Goal: Information Seeking & Learning: Learn about a topic

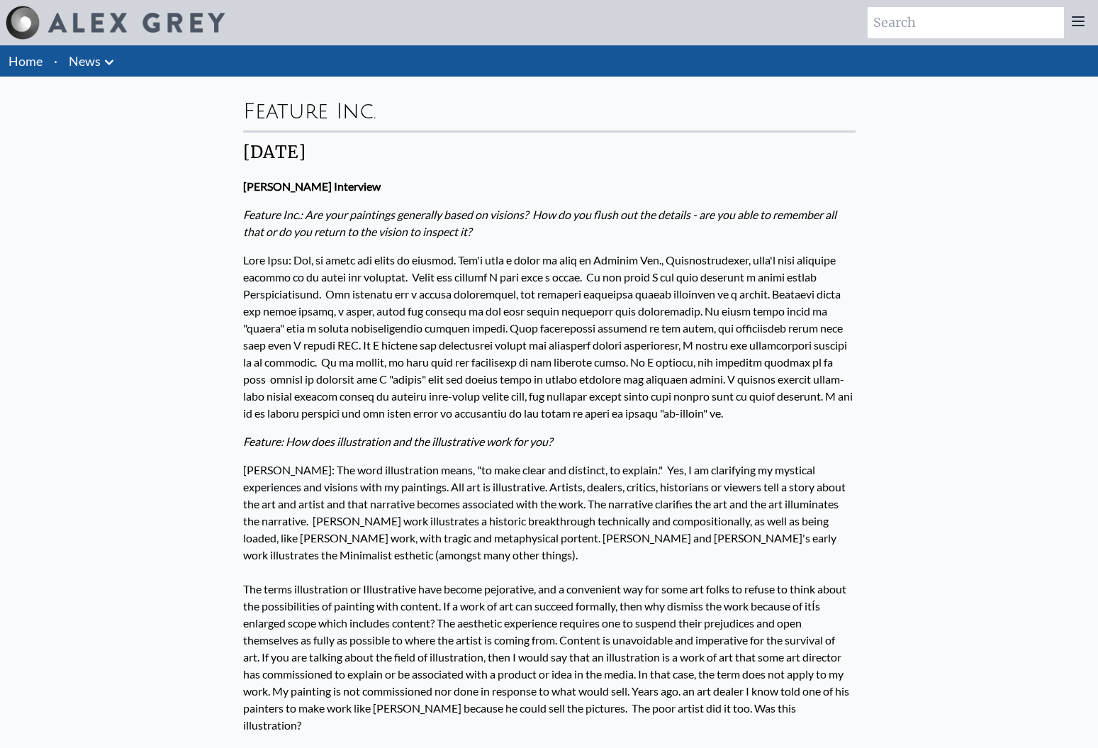
click at [124, 16] on img at bounding box center [136, 23] width 177 height 20
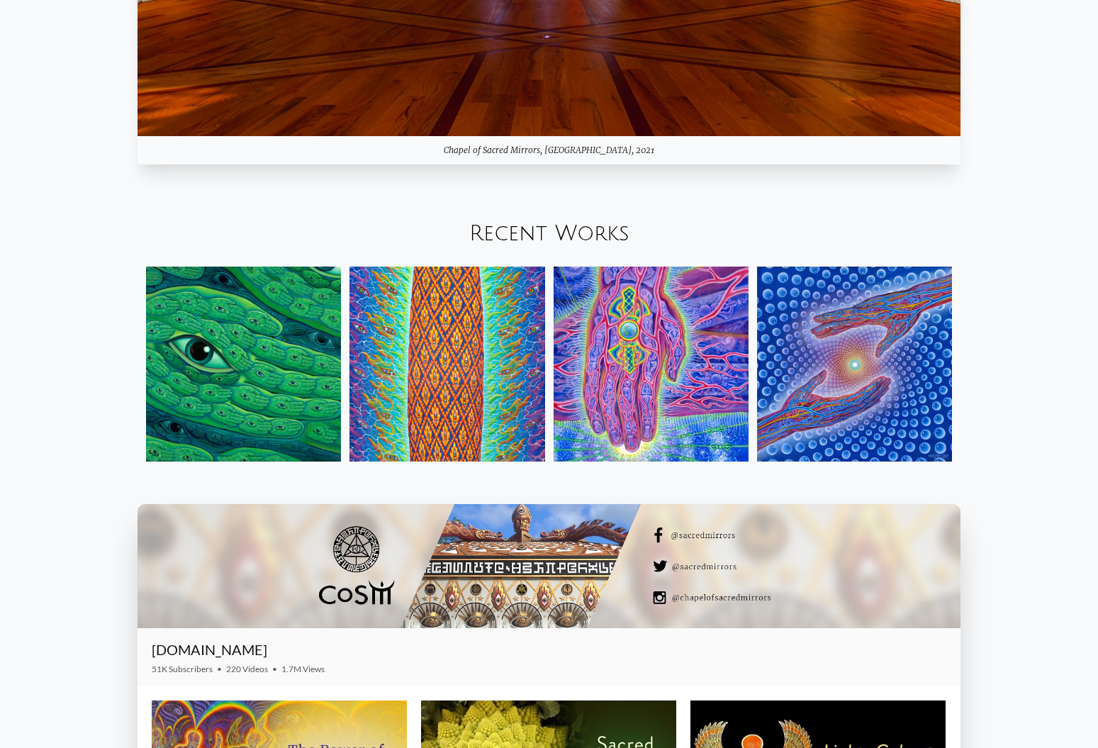
scroll to position [1830, 0]
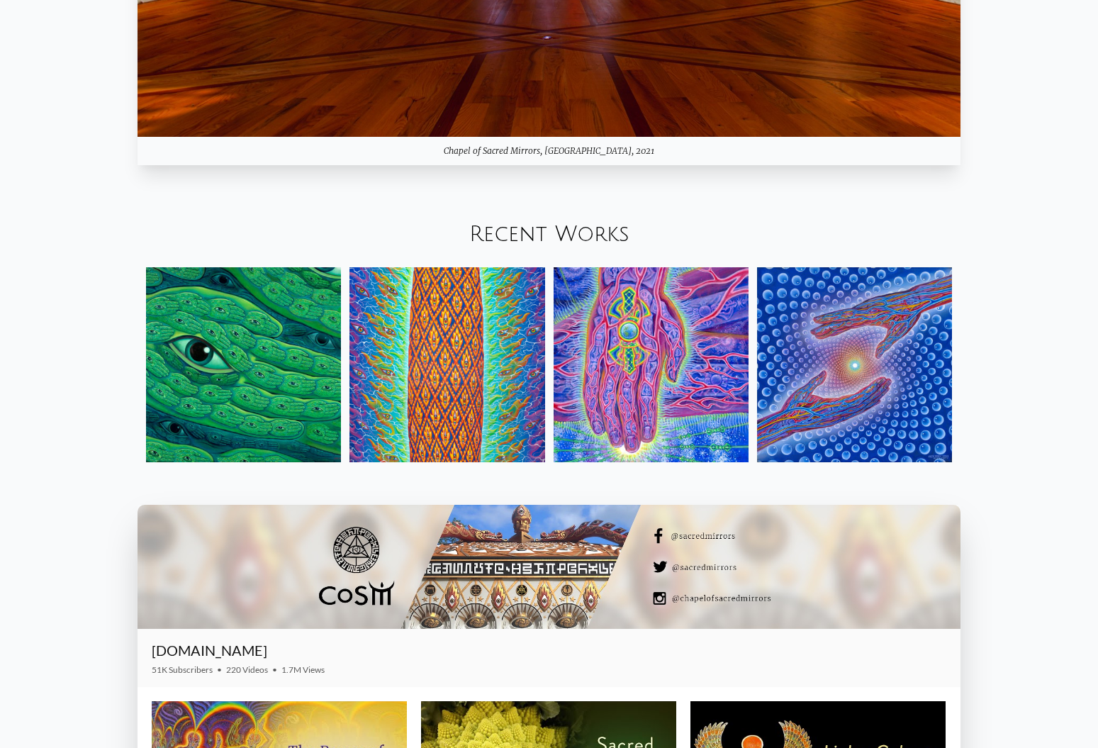
click at [581, 228] on link "Recent Works" at bounding box center [549, 234] width 160 height 23
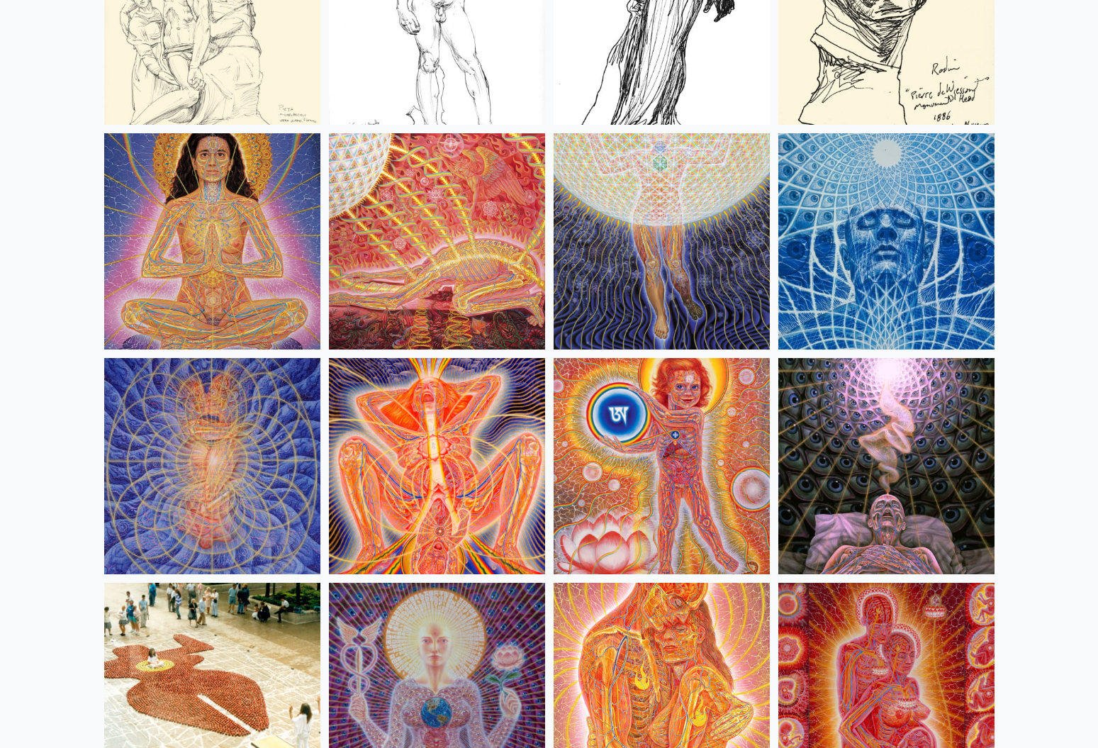
scroll to position [13068, 0]
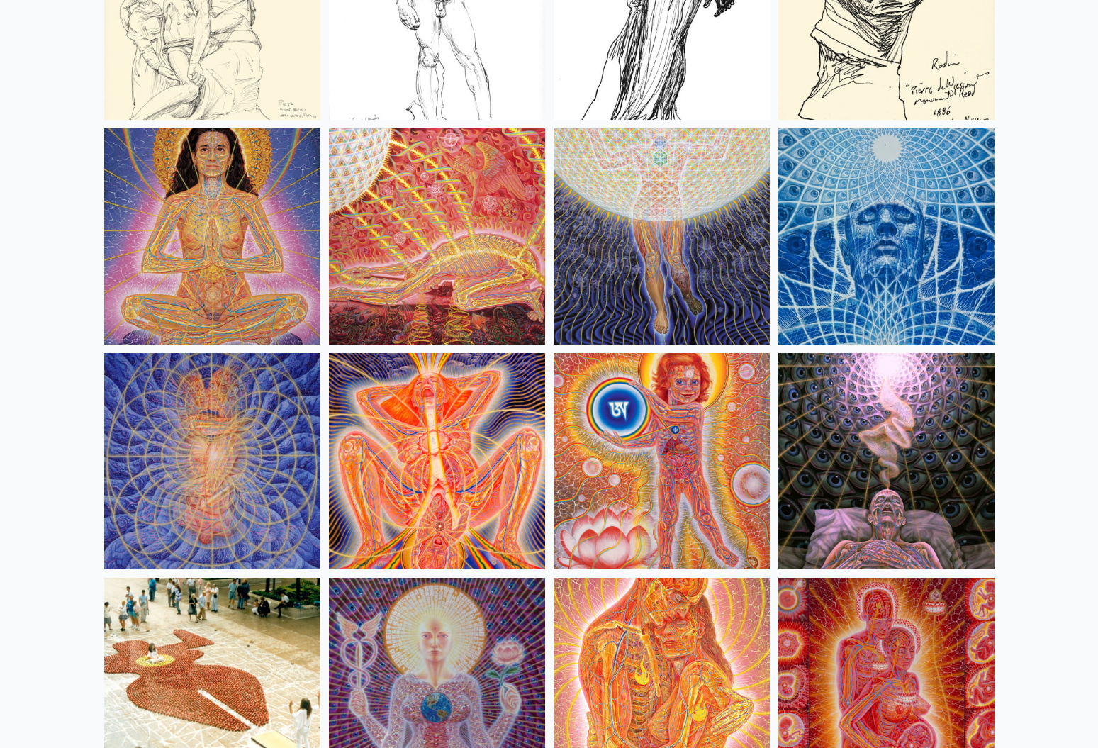
click at [661, 232] on img at bounding box center [662, 236] width 216 height 216
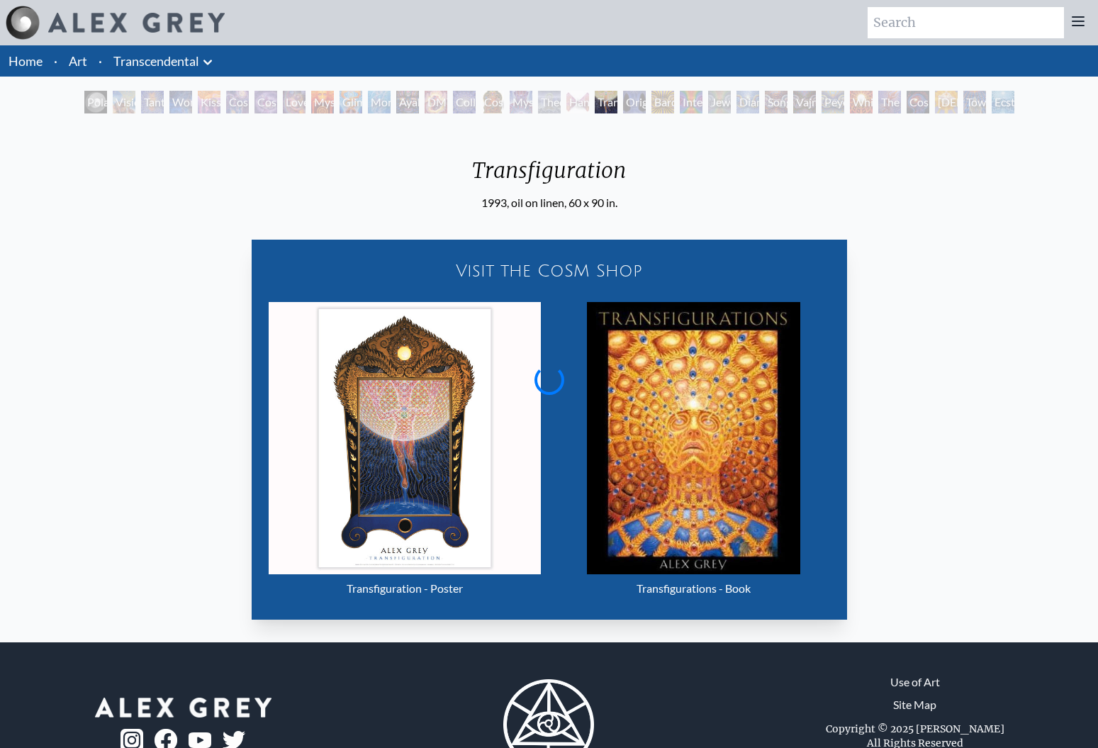
scroll to position [9, 0]
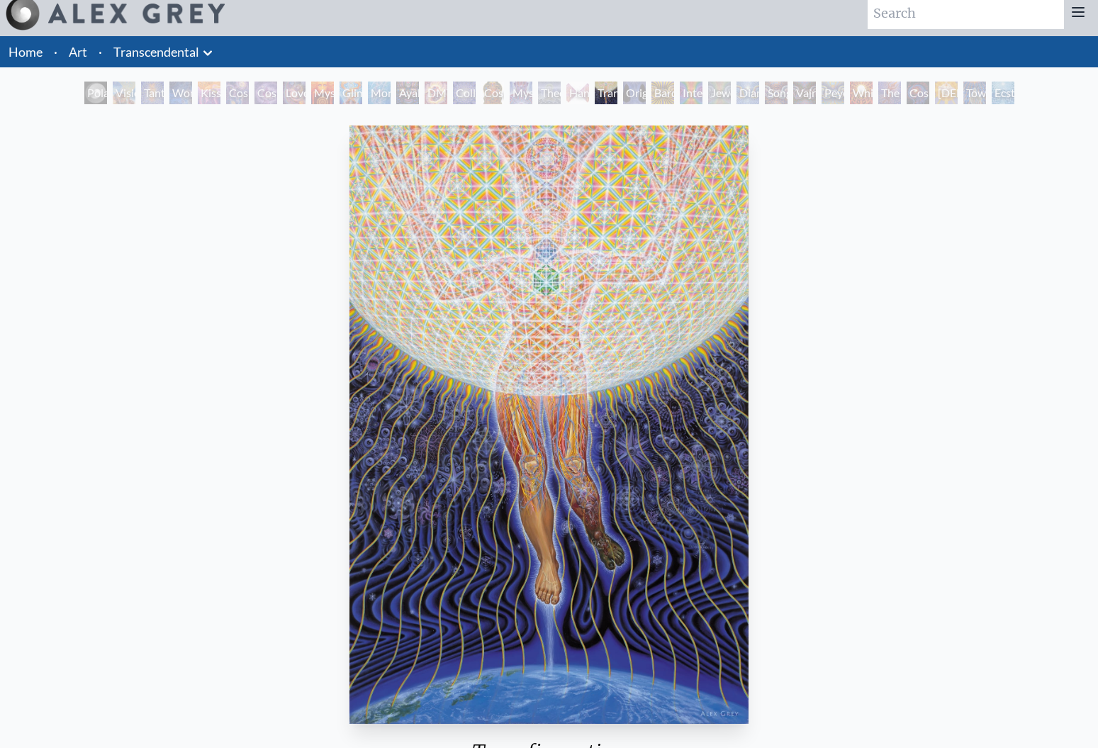
click at [826, 214] on div "Transfiguration 1993, oil on linen, 60 x 90 in. Visit the CoSM Shop Transfigura…" at bounding box center [549, 666] width 1076 height 1093
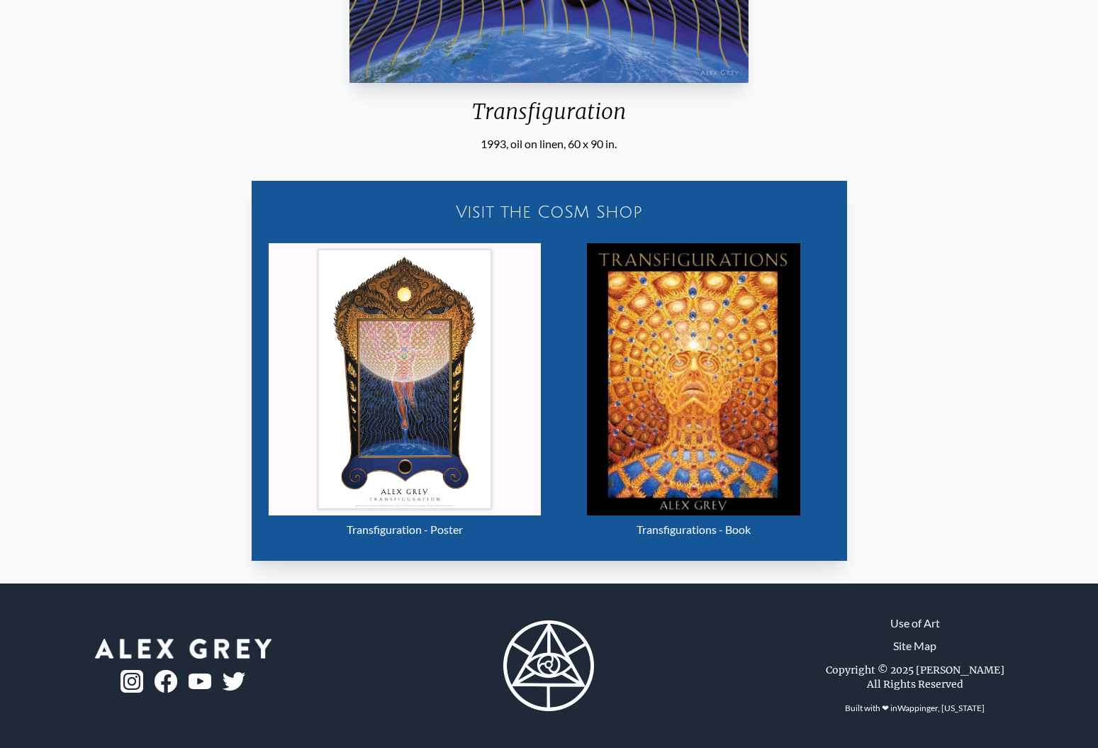
scroll to position [650, 0]
click at [482, 109] on div "Transfiguration" at bounding box center [549, 117] width 411 height 37
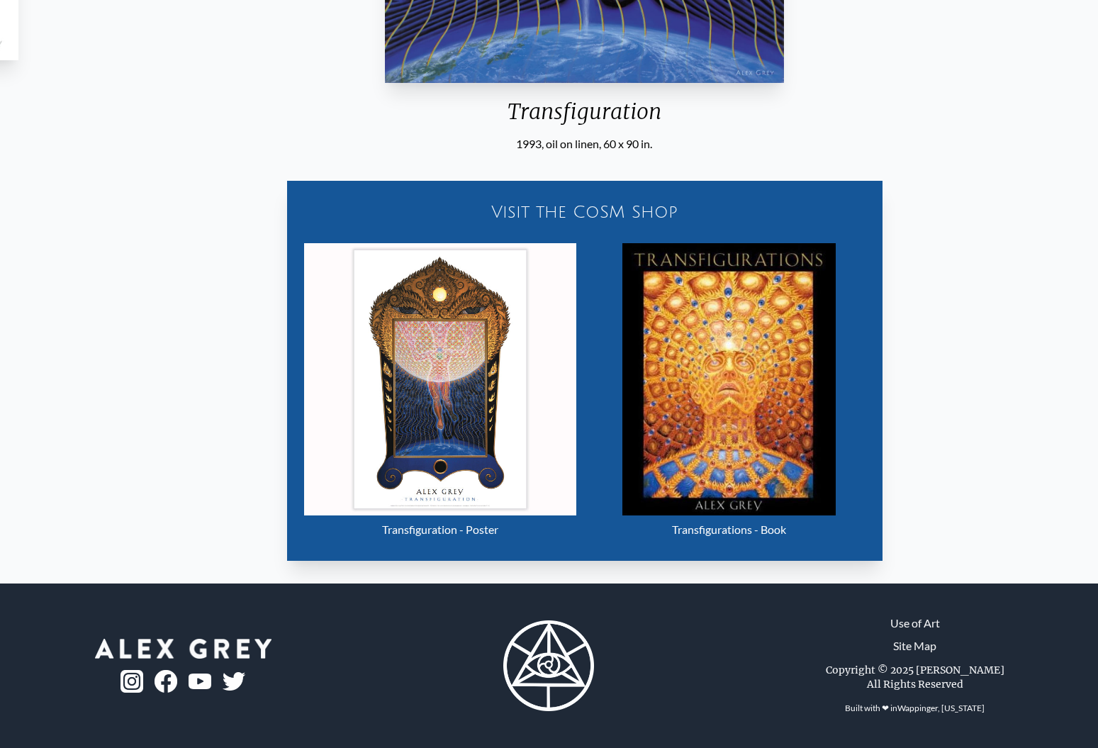
click at [508, 109] on div "Transfiguration" at bounding box center [584, 117] width 411 height 37
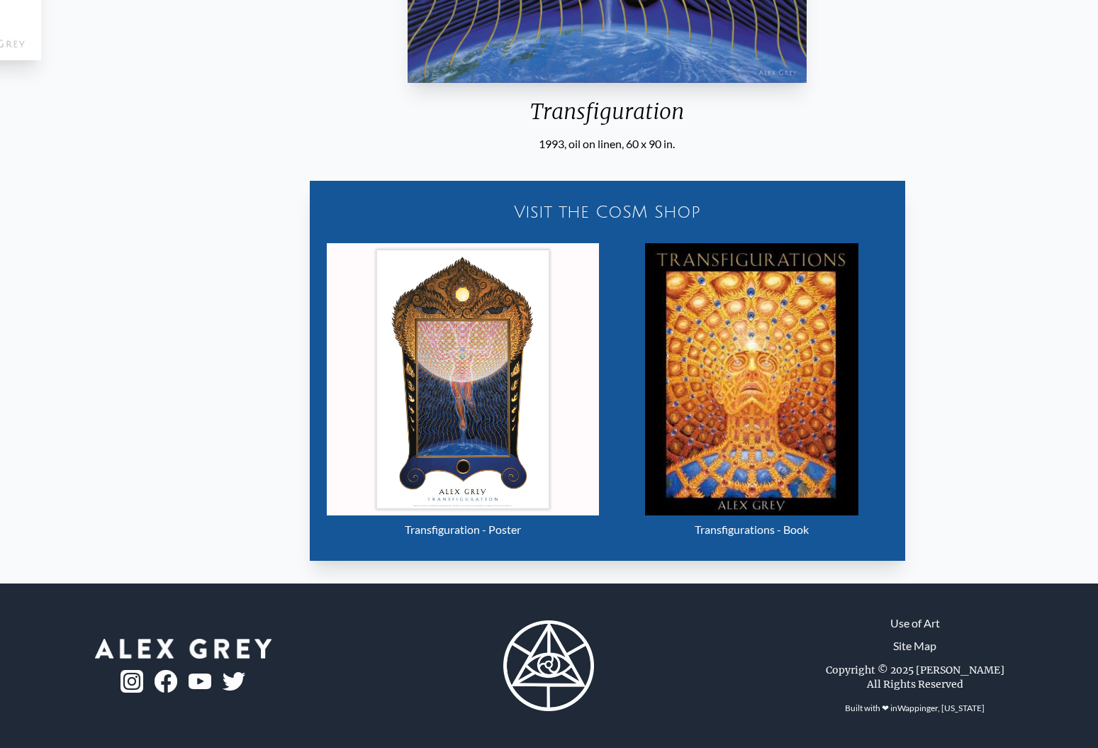
click at [536, 109] on div "Transfiguration" at bounding box center [607, 117] width 411 height 37
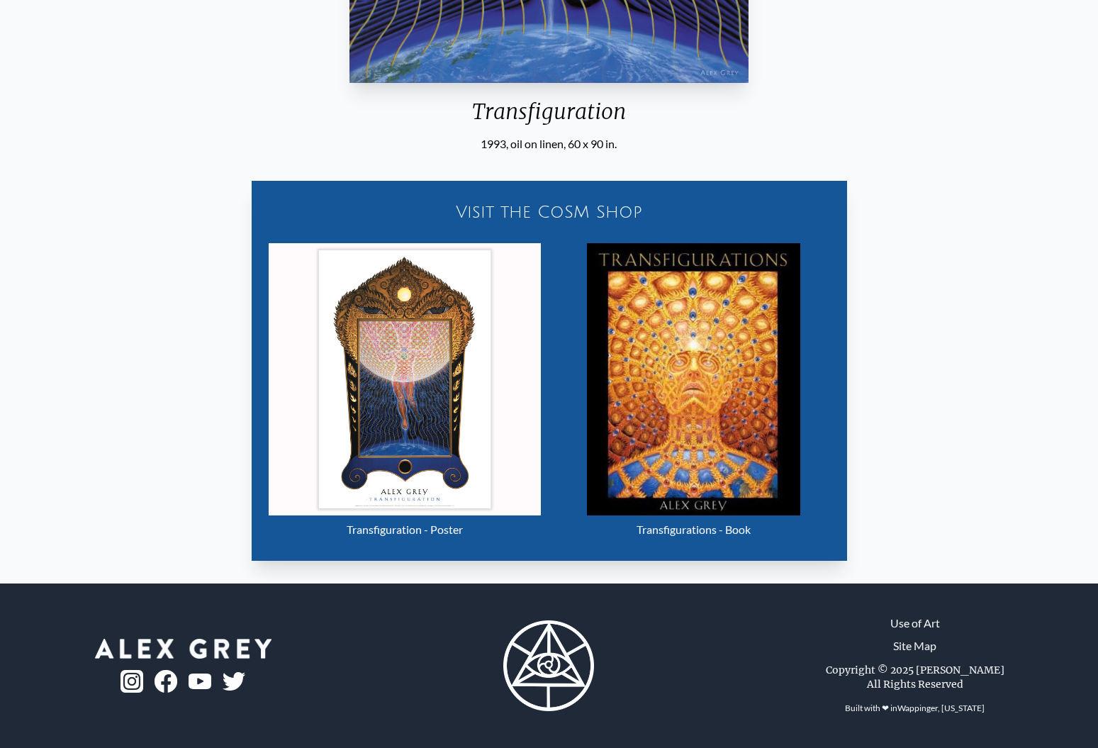
click at [731, 128] on div "Transfiguration" at bounding box center [549, 117] width 411 height 37
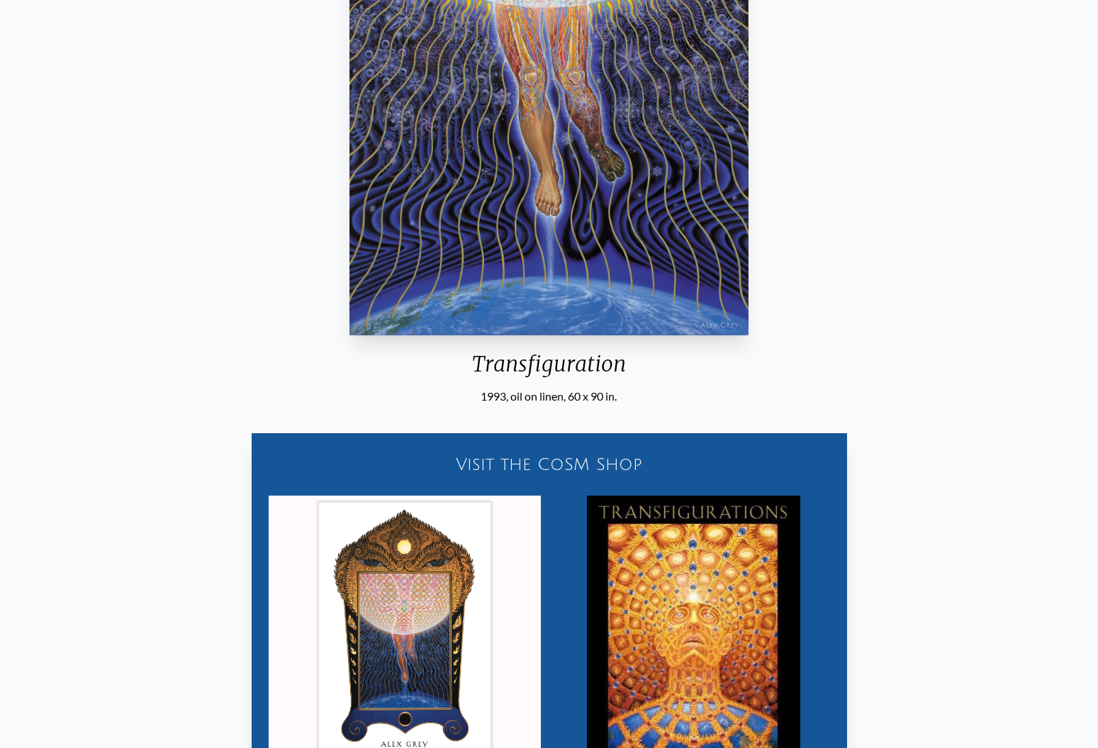
scroll to position [272, 0]
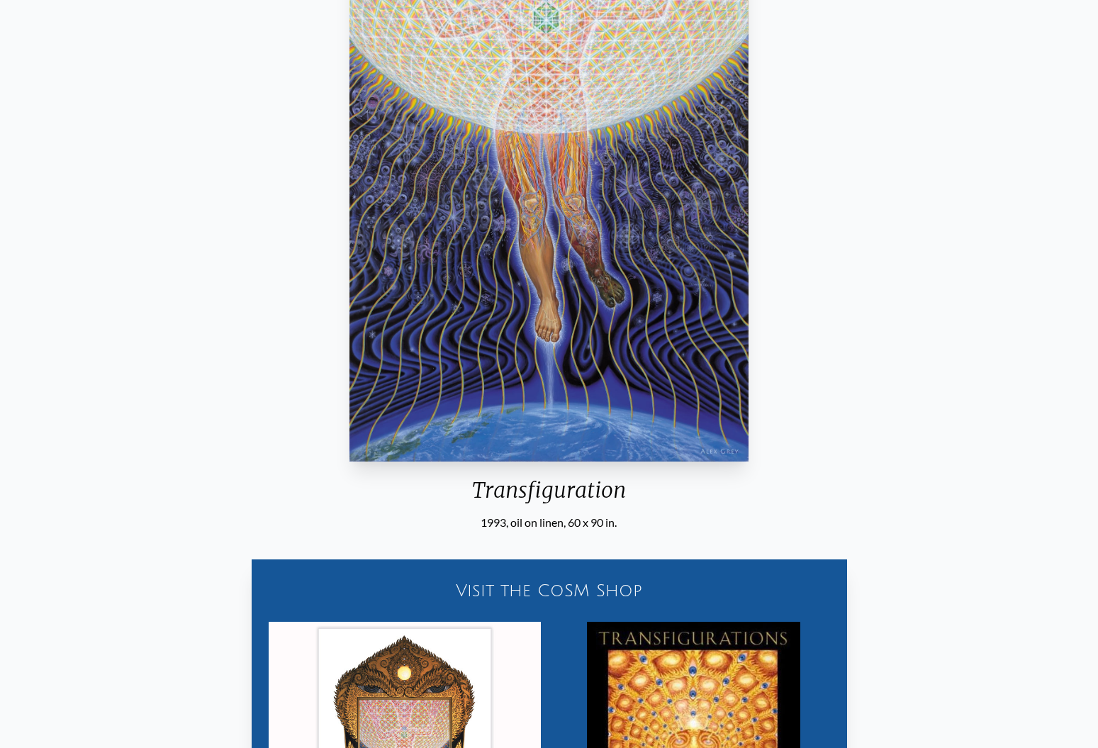
click at [862, 163] on div "Transfiguration 1993, oil on linen, 60 x 90 in. Visit the CoSM Shop Transfigura…" at bounding box center [549, 403] width 1076 height 1093
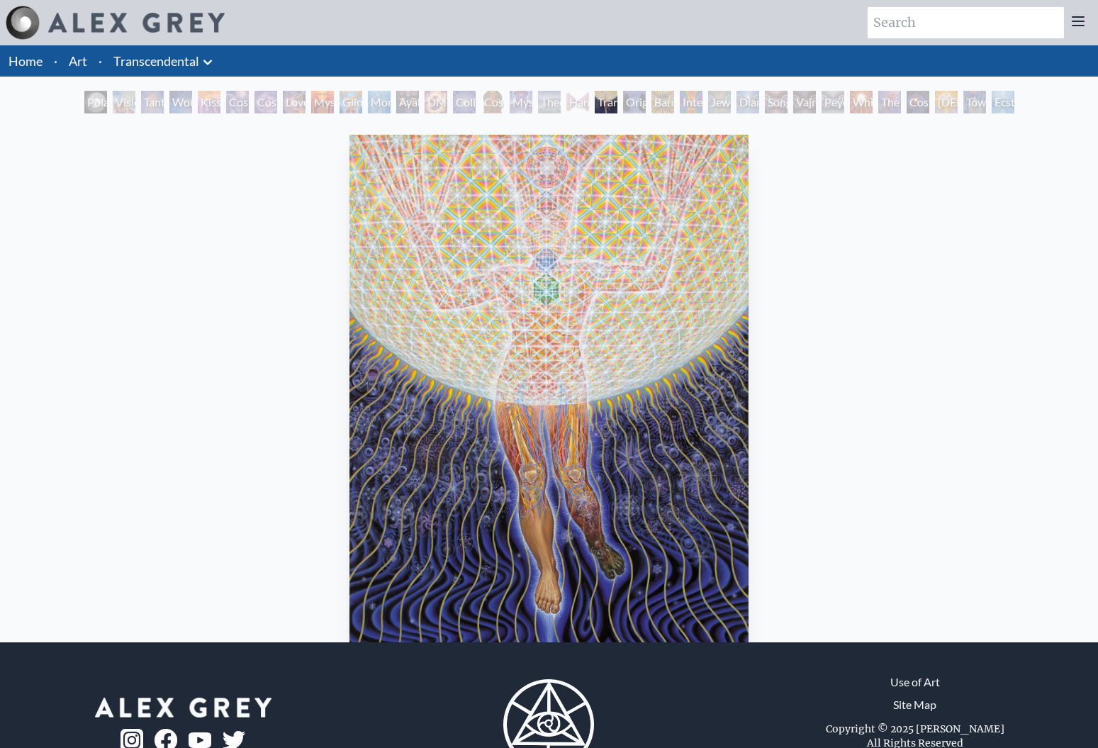
click at [604, 103] on div "Transfiguration" at bounding box center [606, 102] width 23 height 23
